Goal: Information Seeking & Learning: Check status

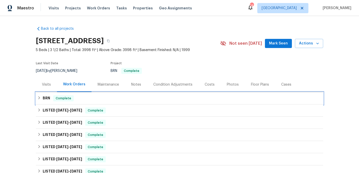
click at [77, 97] on div "BRN Complete" at bounding box center [179, 98] width 284 height 6
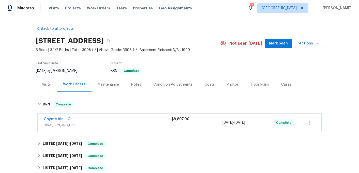
click at [107, 122] on div "Coyote Air LLC" at bounding box center [108, 120] width 128 height 6
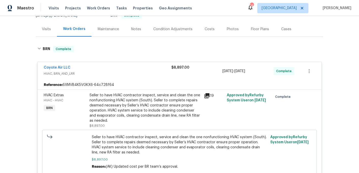
scroll to position [58, 0]
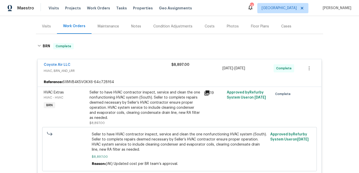
click at [96, 106] on div "Seller to have HVAC contractor inspect, service and clean the one nonfunctionin…" at bounding box center [145, 105] width 111 height 31
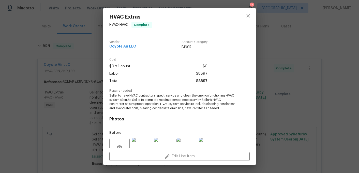
scroll to position [48, 0]
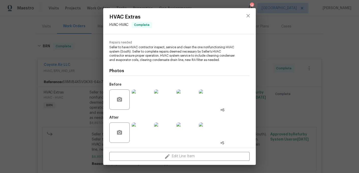
click at [90, 95] on div "HVAC Extras HVAC - HVAC Complete Vendor Coyote Air LLC Account Category BINSR C…" at bounding box center [179, 86] width 359 height 173
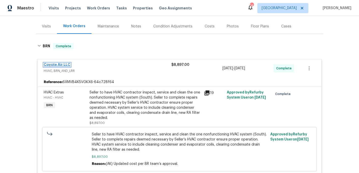
click at [60, 63] on link "Coyote Air LLC" at bounding box center [57, 65] width 27 height 4
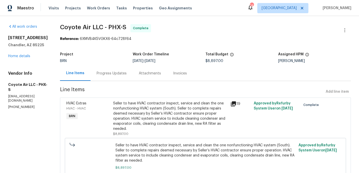
click at [109, 72] on div "Progress Updates" at bounding box center [112, 73] width 30 height 5
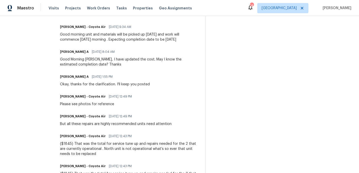
scroll to position [246, 0]
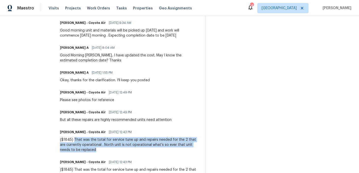
drag, startPoint x: 69, startPoint y: 140, endPoint x: 93, endPoint y: 153, distance: 26.8
click at [92, 152] on div "($1845) That was the total for service tune up and repairs needed for the 2 tha…" at bounding box center [129, 144] width 139 height 15
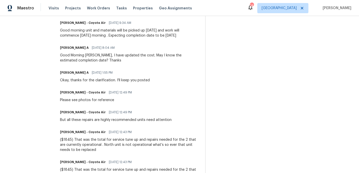
click at [92, 151] on div "($1845) That was the total for service tune up and repairs needed for the 2 tha…" at bounding box center [129, 144] width 139 height 15
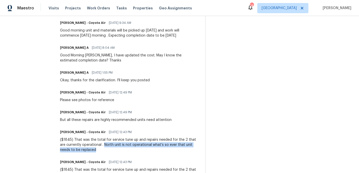
drag, startPoint x: 91, startPoint y: 150, endPoint x: 94, endPoint y: 146, distance: 5.4
click at [94, 146] on div "($1845) That was the total for service tune up and repairs needed for the 2 tha…" at bounding box center [129, 144] width 139 height 15
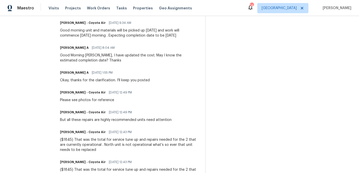
click at [86, 143] on div "($1845) That was the total for service tune up and repairs needed for the 2 tha…" at bounding box center [129, 144] width 139 height 15
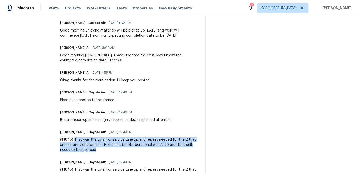
drag, startPoint x: 70, startPoint y: 139, endPoint x: 92, endPoint y: 149, distance: 24.4
click at [92, 150] on div "($1845) That was the total for service tune up and repairs needed for the 2 tha…" at bounding box center [129, 144] width 139 height 15
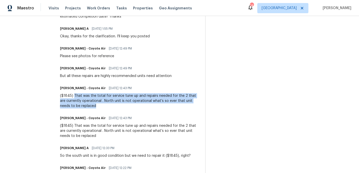
scroll to position [293, 0]
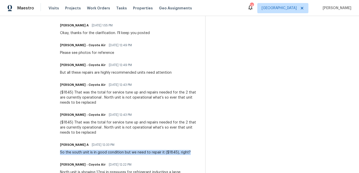
drag, startPoint x: 184, startPoint y: 152, endPoint x: 112, endPoint y: 148, distance: 72.6
click at [112, 149] on div "[PERSON_NAME] A [DATE] 12:33 PM So the south unit is in good condition but we n…" at bounding box center [129, 148] width 139 height 14
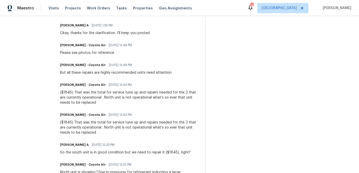
click at [111, 150] on div "So the south unit is in good condition but we need to repair it ($1845), right?" at bounding box center [125, 152] width 131 height 5
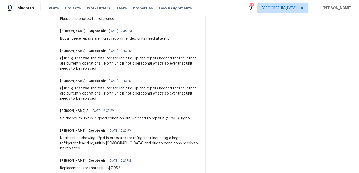
scroll to position [330, 0]
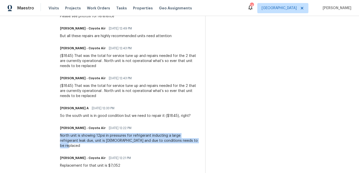
drag, startPoint x: 55, startPoint y: 135, endPoint x: 180, endPoint y: 143, distance: 124.6
click at [180, 143] on div "North unit is showing 12psi in pressures for refrigerant inducting a large refr…" at bounding box center [129, 140] width 139 height 15
copy div "North unit is showing 12psi in pressures for refrigerant inducting a large refr…"
